Goal: Task Accomplishment & Management: Manage account settings

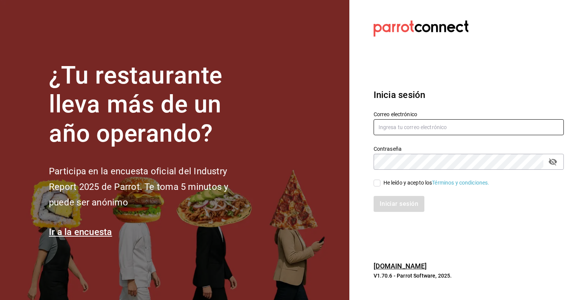
type input "[EMAIL_ADDRESS][DOMAIN_NAME]"
click at [382, 178] on div "He leído y acepto los Términos y condiciones." at bounding box center [464, 177] width 199 height 17
click at [380, 187] on div "Iniciar sesión" at bounding box center [464, 199] width 199 height 25
click at [378, 184] on input "He leído y acepto los Términos y condiciones." at bounding box center [377, 182] width 7 height 7
checkbox input "true"
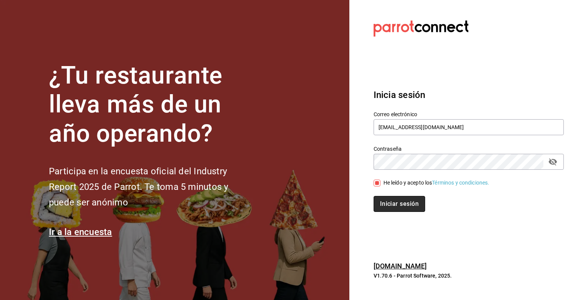
click at [388, 210] on button "Iniciar sesión" at bounding box center [400, 204] width 52 height 16
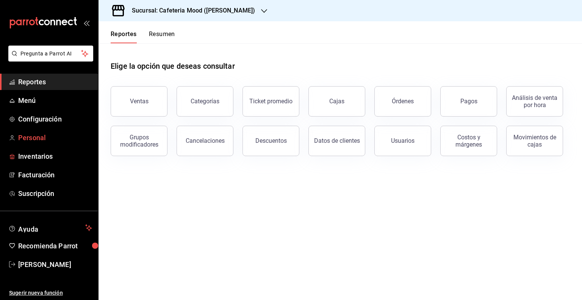
click at [61, 139] on span "Personal" at bounding box center [55, 137] width 74 height 10
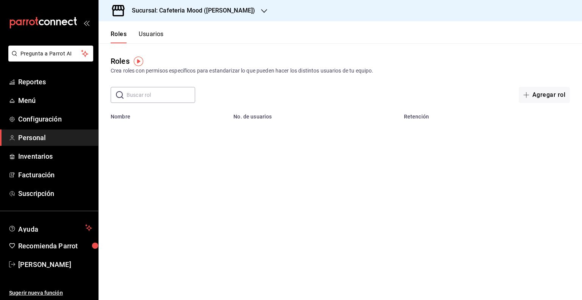
click at [159, 38] on button "Usuarios" at bounding box center [151, 36] width 25 height 13
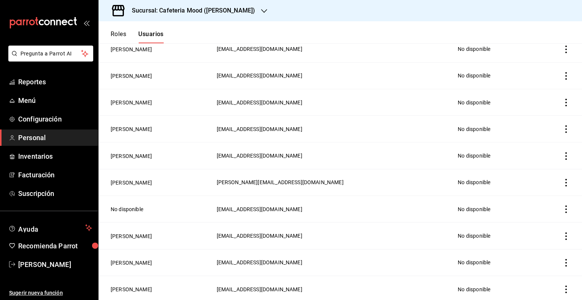
scroll to position [114, 0]
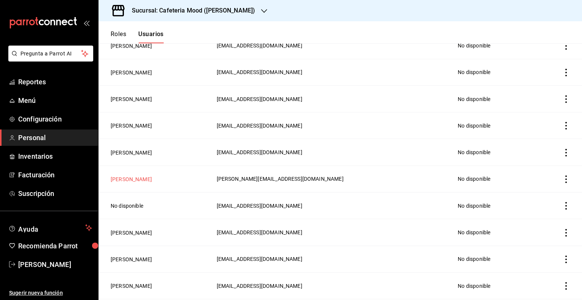
click at [129, 179] on button "[PERSON_NAME]" at bounding box center [131, 179] width 41 height 8
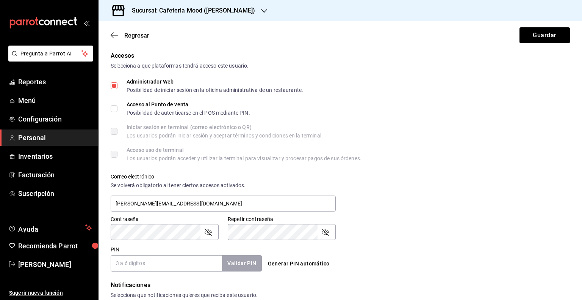
scroll to position [251, 0]
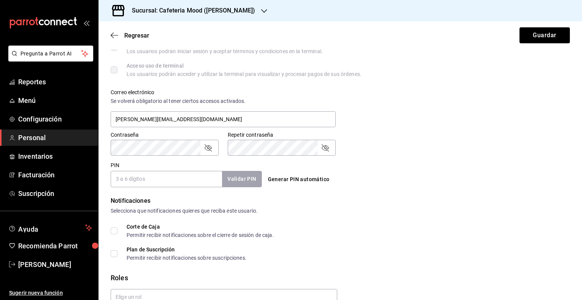
click at [221, 14] on div "Sucursal: Cafeteria Mood ([PERSON_NAME])" at bounding box center [188, 10] width 166 height 21
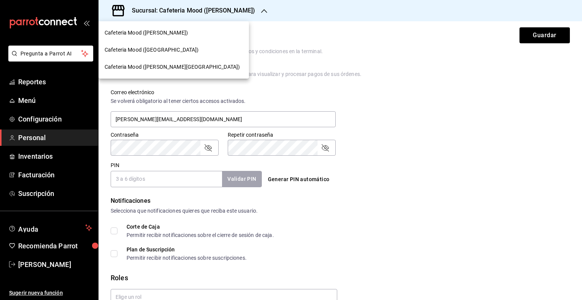
click at [184, 49] on span "Cafeteria Mood ([GEOGRAPHIC_DATA])" at bounding box center [152, 50] width 94 height 8
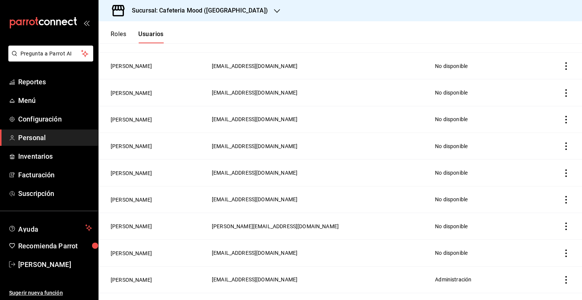
scroll to position [135, 0]
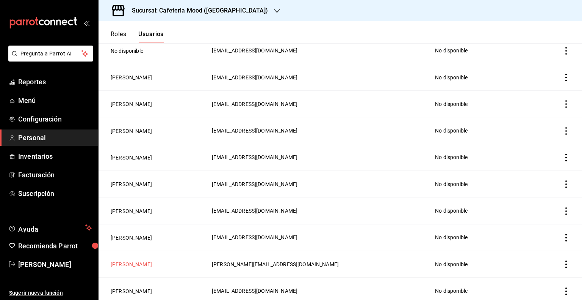
click at [133, 263] on button "[PERSON_NAME]" at bounding box center [131, 264] width 41 height 8
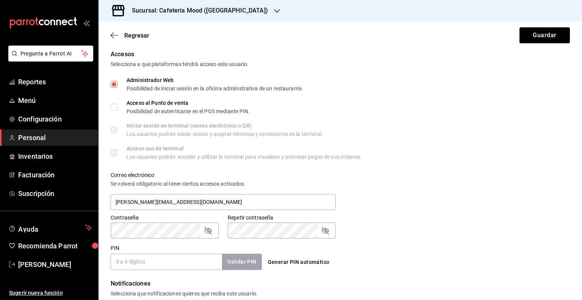
scroll to position [137, 0]
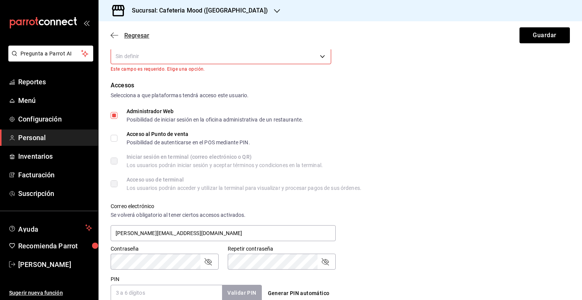
click at [148, 36] on span "Regresar" at bounding box center [136, 35] width 25 height 7
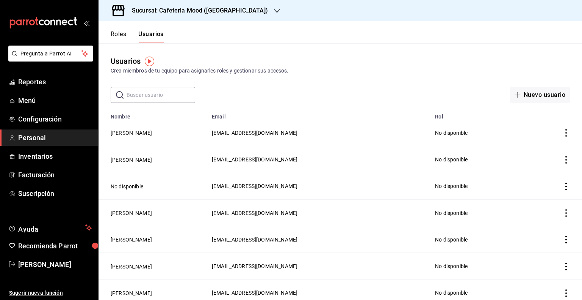
click at [205, 13] on h3 "Sucursal: Cafeteria Mood ([GEOGRAPHIC_DATA])" at bounding box center [197, 10] width 142 height 9
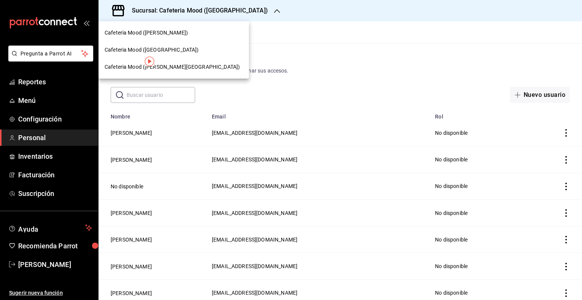
click at [165, 64] on span "Cafeteria Mood ([PERSON_NAME][GEOGRAPHIC_DATA])" at bounding box center [172, 67] width 135 height 8
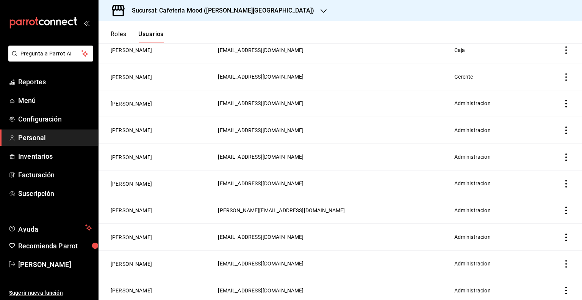
scroll to position [265, 0]
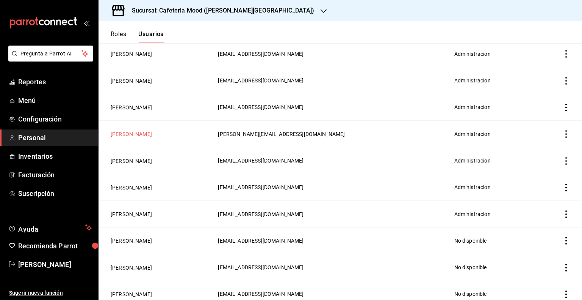
click at [138, 134] on button "[PERSON_NAME]" at bounding box center [131, 134] width 41 height 8
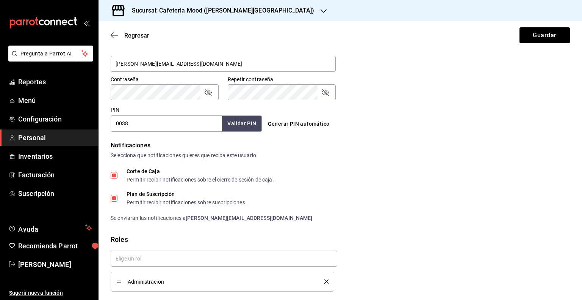
scroll to position [293, 0]
